Goal: Transaction & Acquisition: Subscribe to service/newsletter

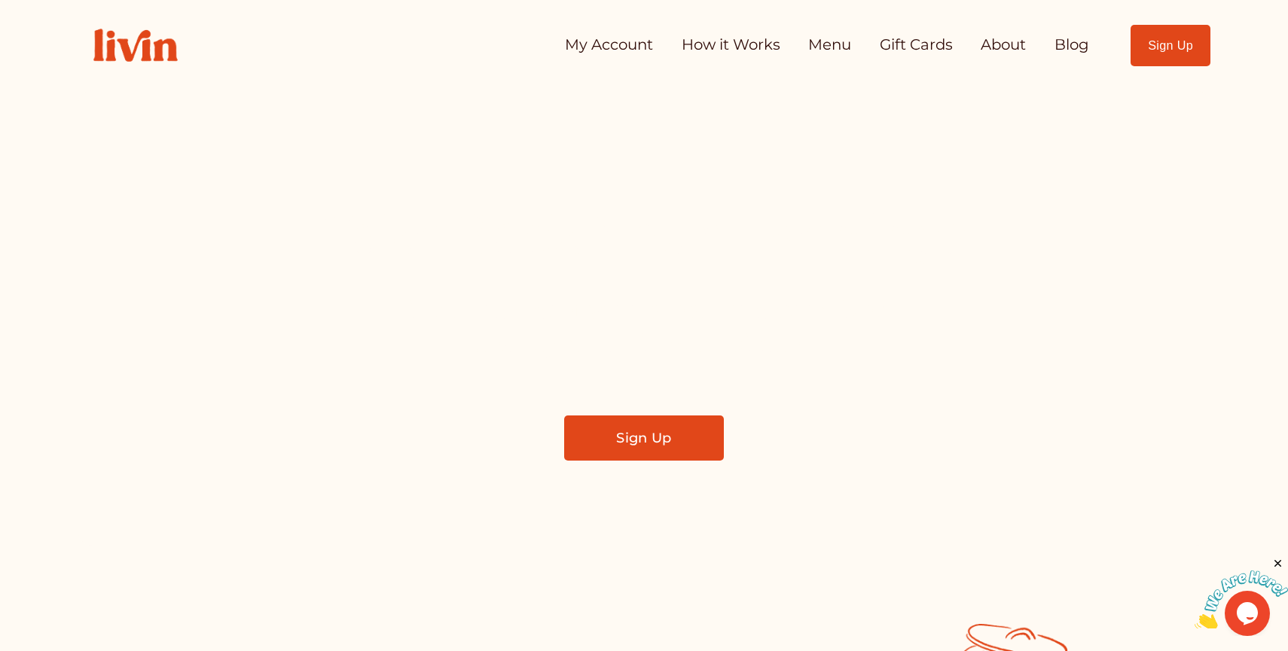
click at [599, 445] on link "Sign Up" at bounding box center [644, 438] width 160 height 45
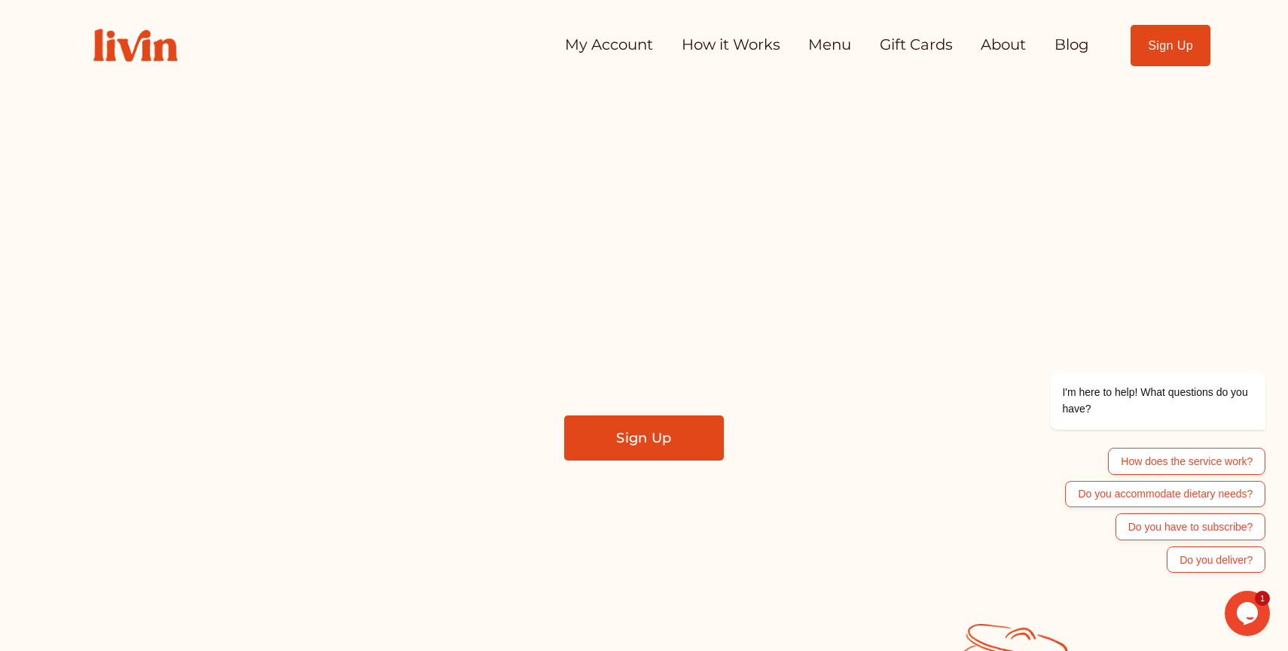
click at [595, 439] on link "Sign Up" at bounding box center [644, 438] width 160 height 45
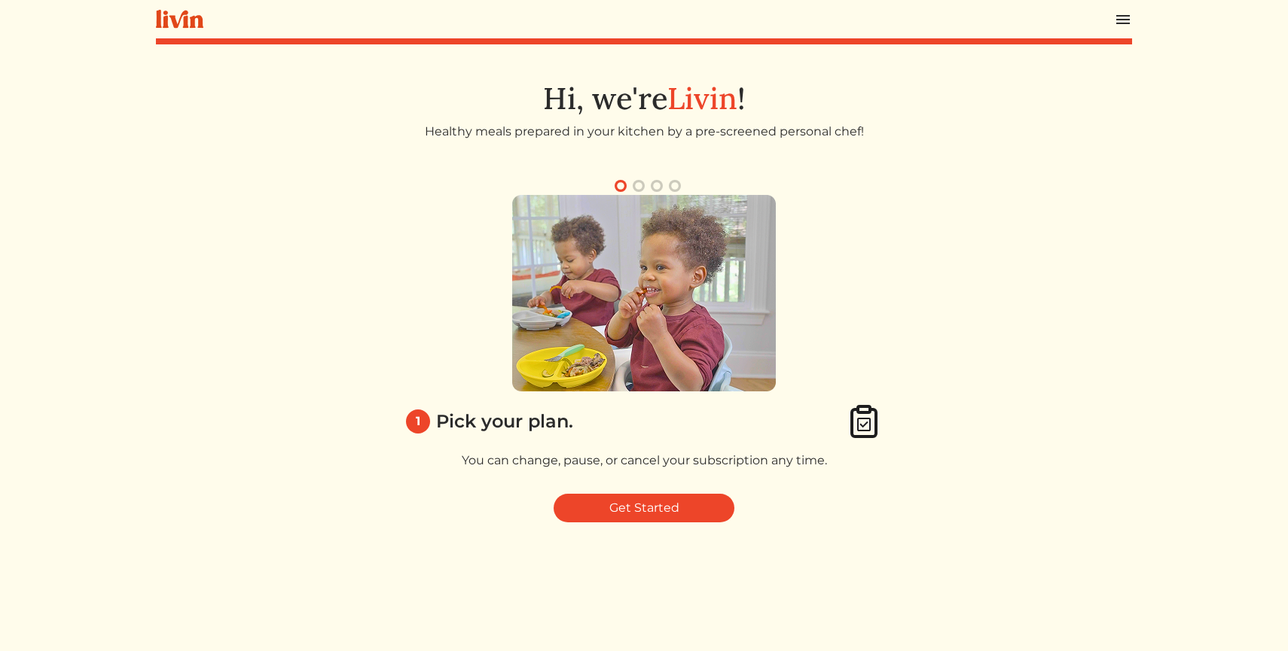
click at [638, 186] on button "button" at bounding box center [639, 186] width 18 height 18
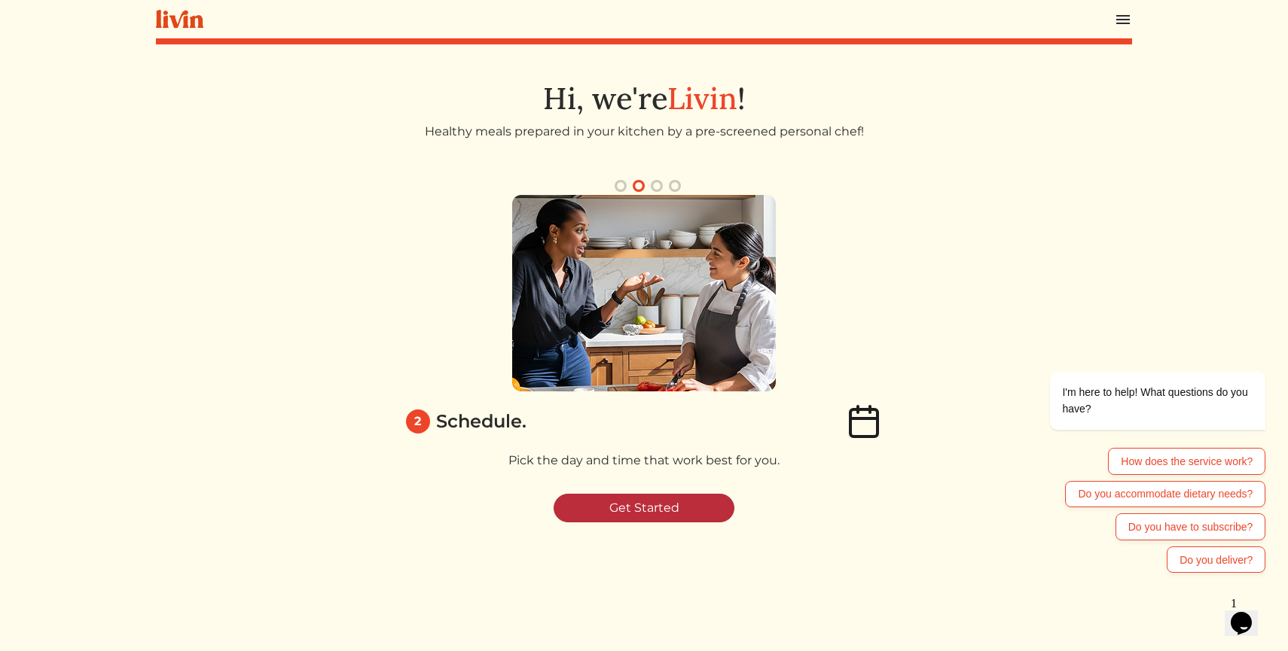
click at [635, 514] on link "Get Started" at bounding box center [643, 508] width 181 height 29
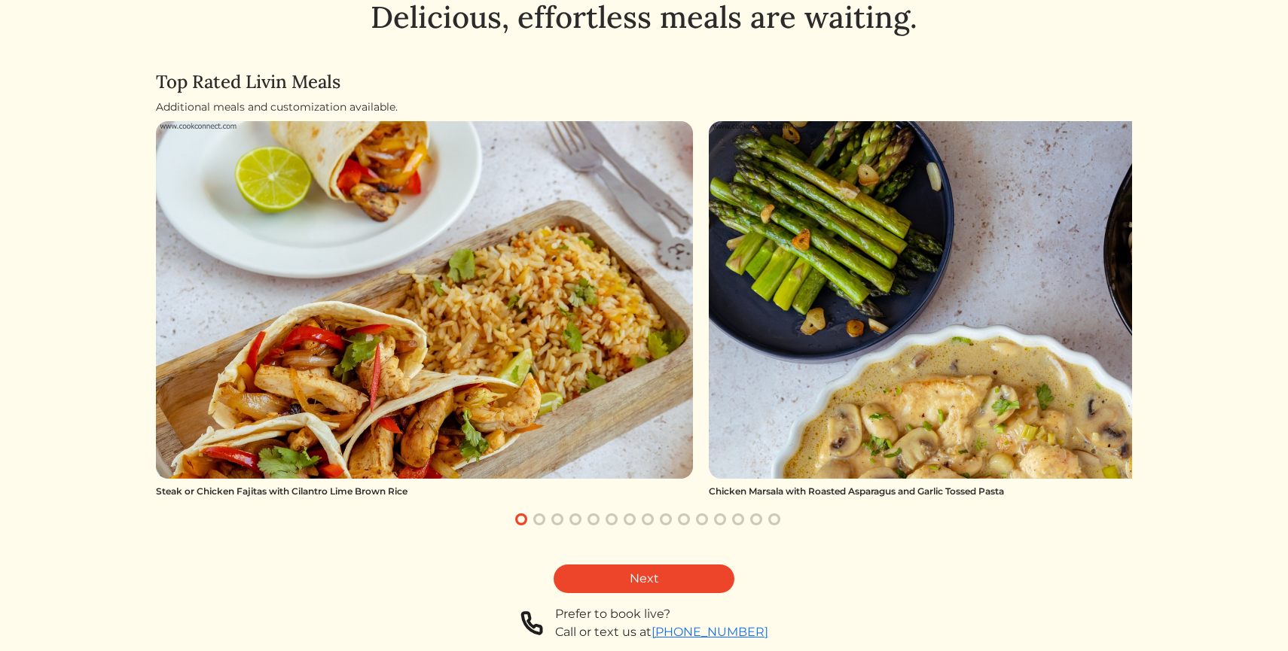
scroll to position [51, 0]
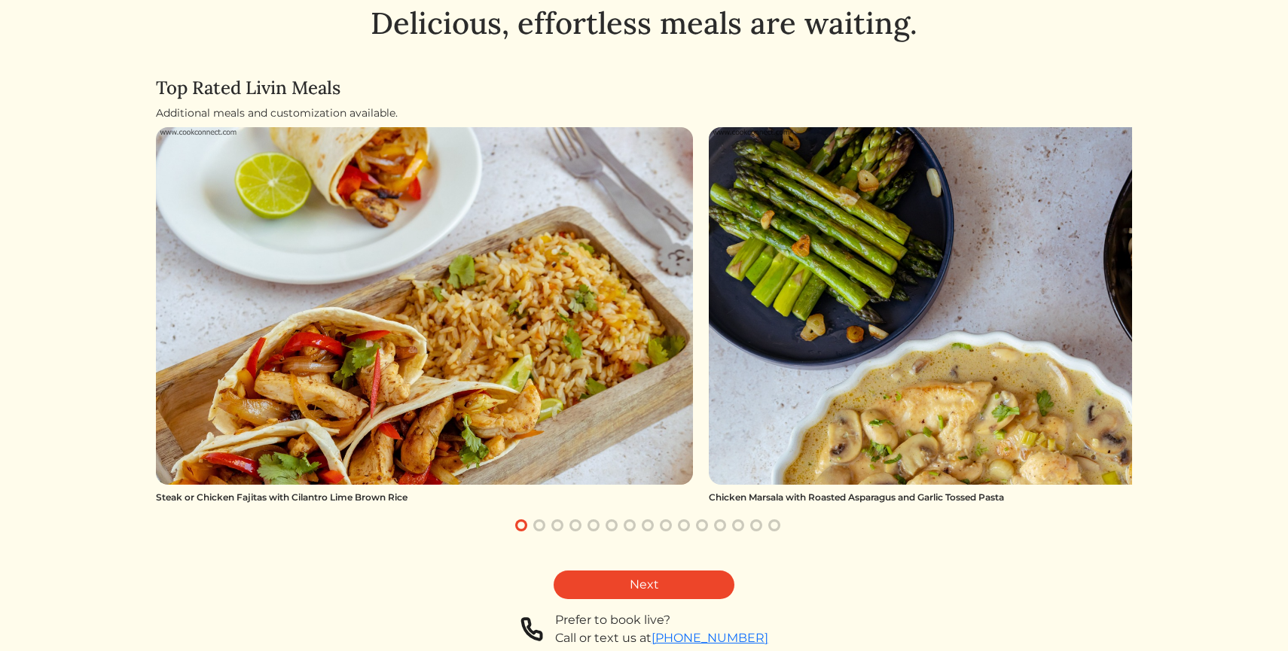
click at [544, 523] on button "button" at bounding box center [539, 526] width 18 height 18
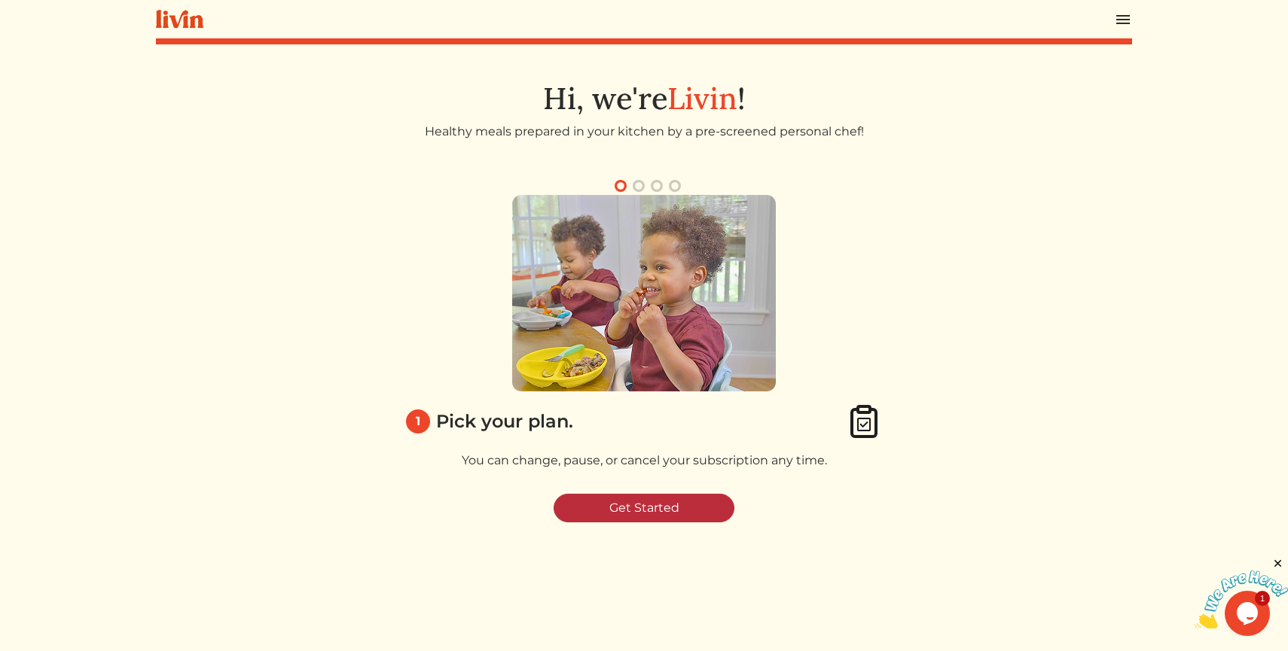
click at [614, 505] on link "Get Started" at bounding box center [643, 508] width 181 height 29
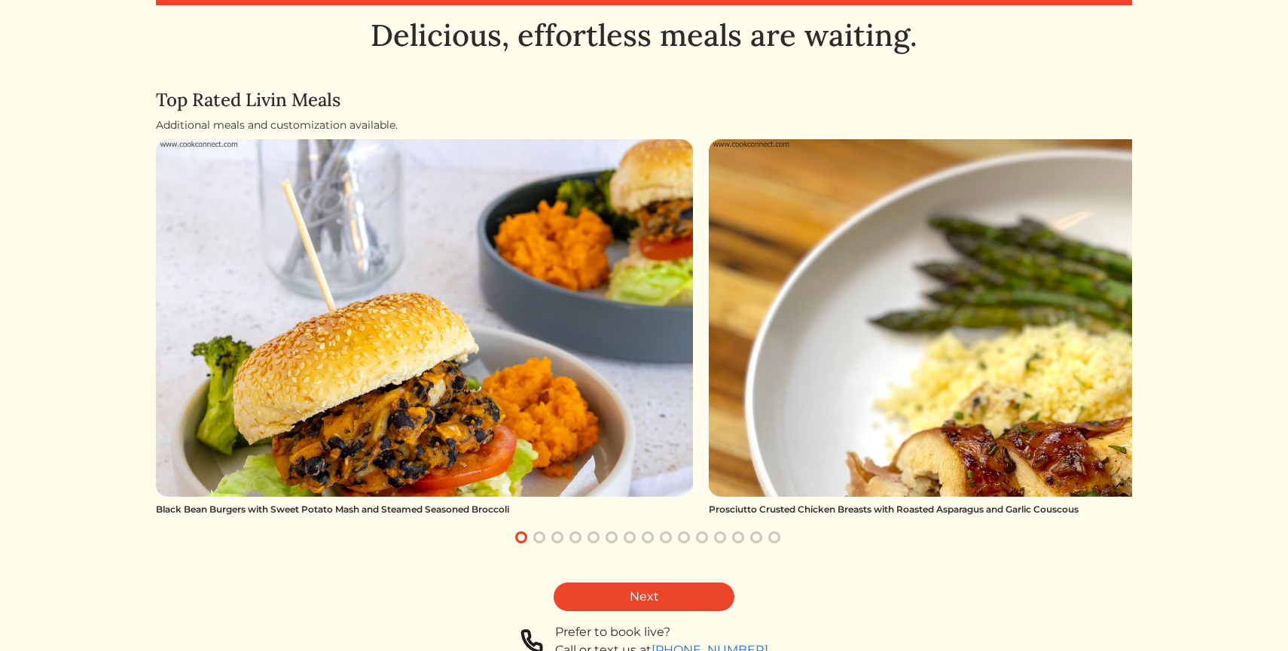
scroll to position [38, 0]
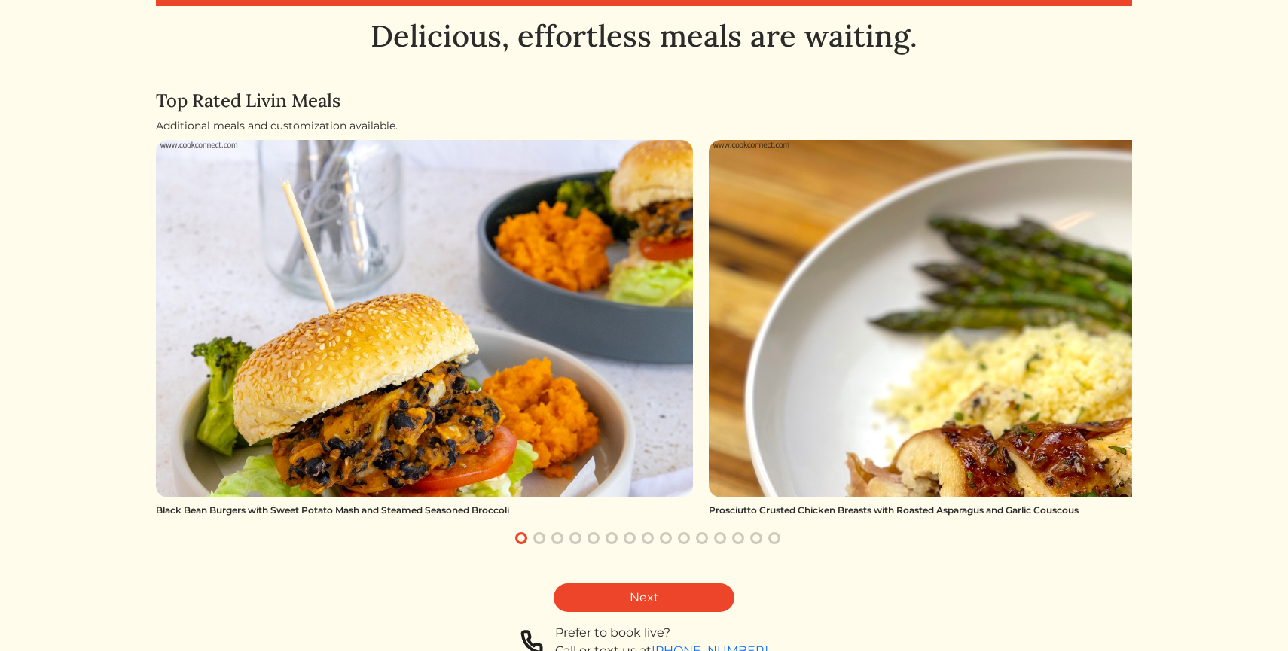
click at [545, 537] on button "button" at bounding box center [539, 538] width 18 height 18
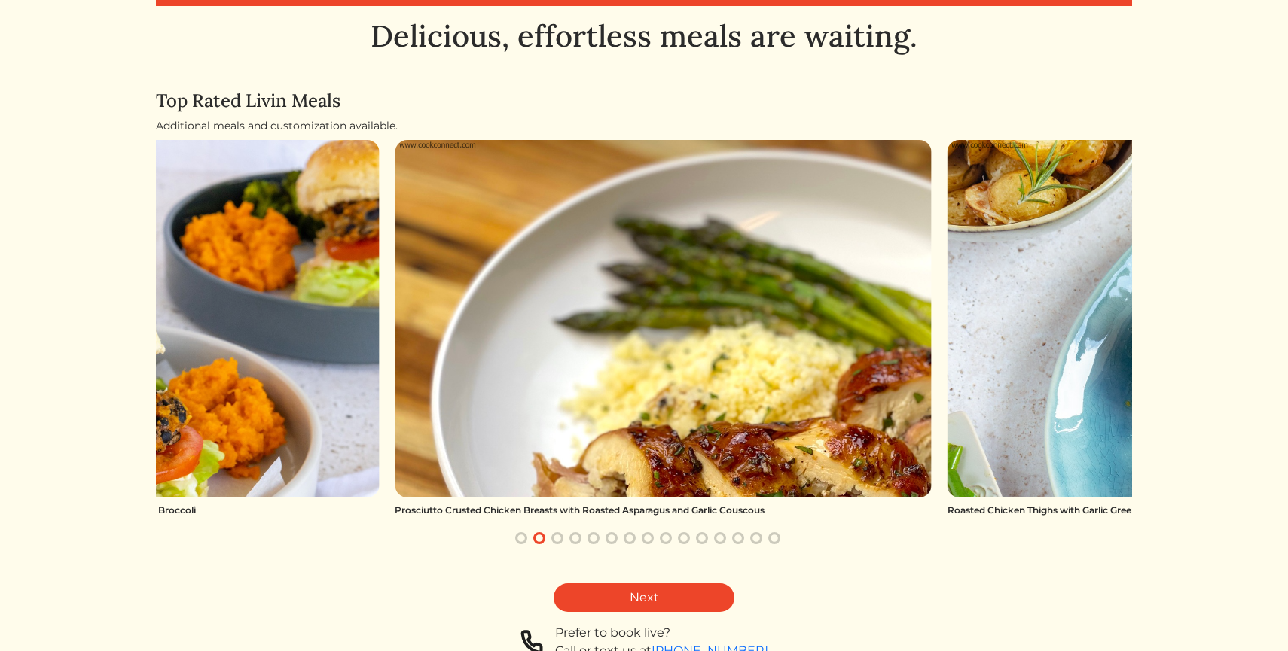
click at [568, 541] on button "button" at bounding box center [575, 538] width 18 height 18
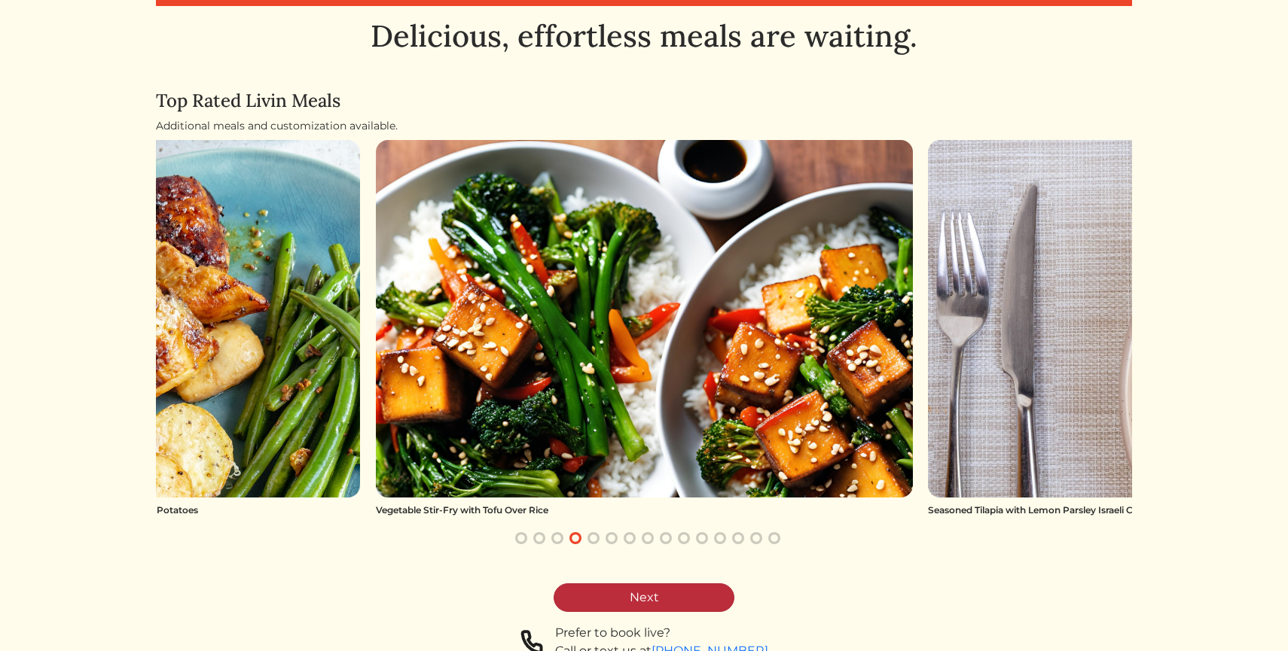
click at [632, 605] on link "Next" at bounding box center [643, 598] width 181 height 29
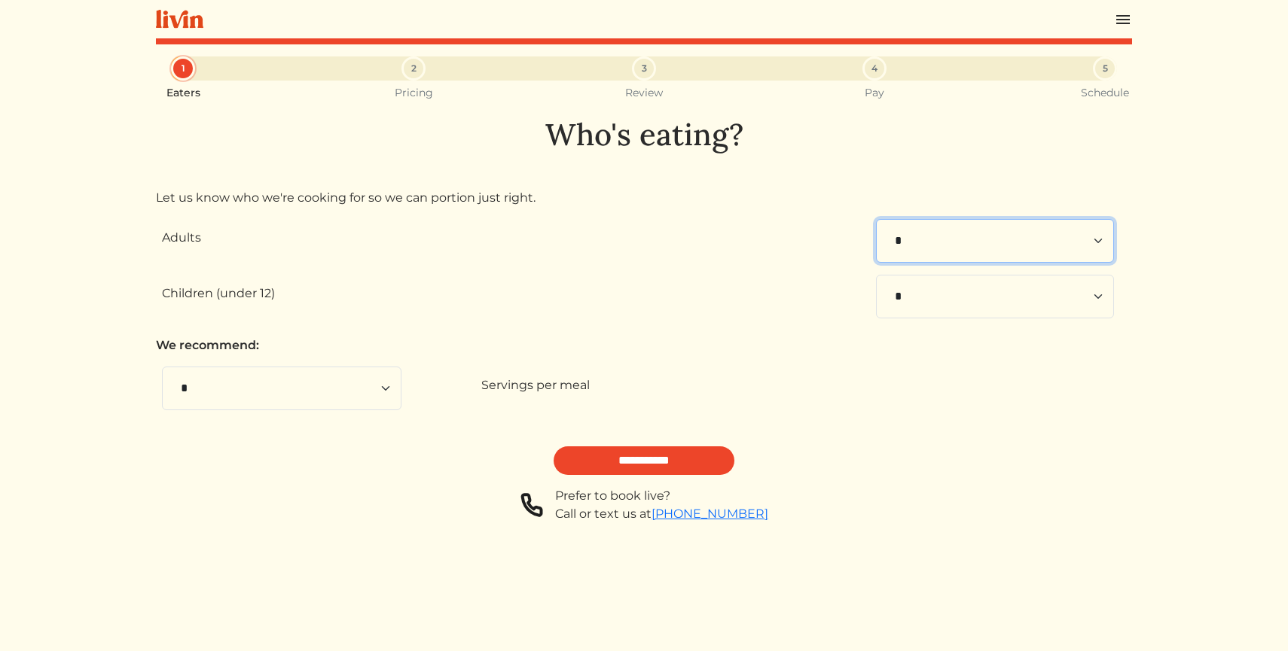
click at [937, 253] on select "* * * * * * * * * **" at bounding box center [995, 241] width 238 height 44
click at [876, 219] on select "* * * * * * * * * **" at bounding box center [995, 241] width 238 height 44
